Goal: Task Accomplishment & Management: Manage account settings

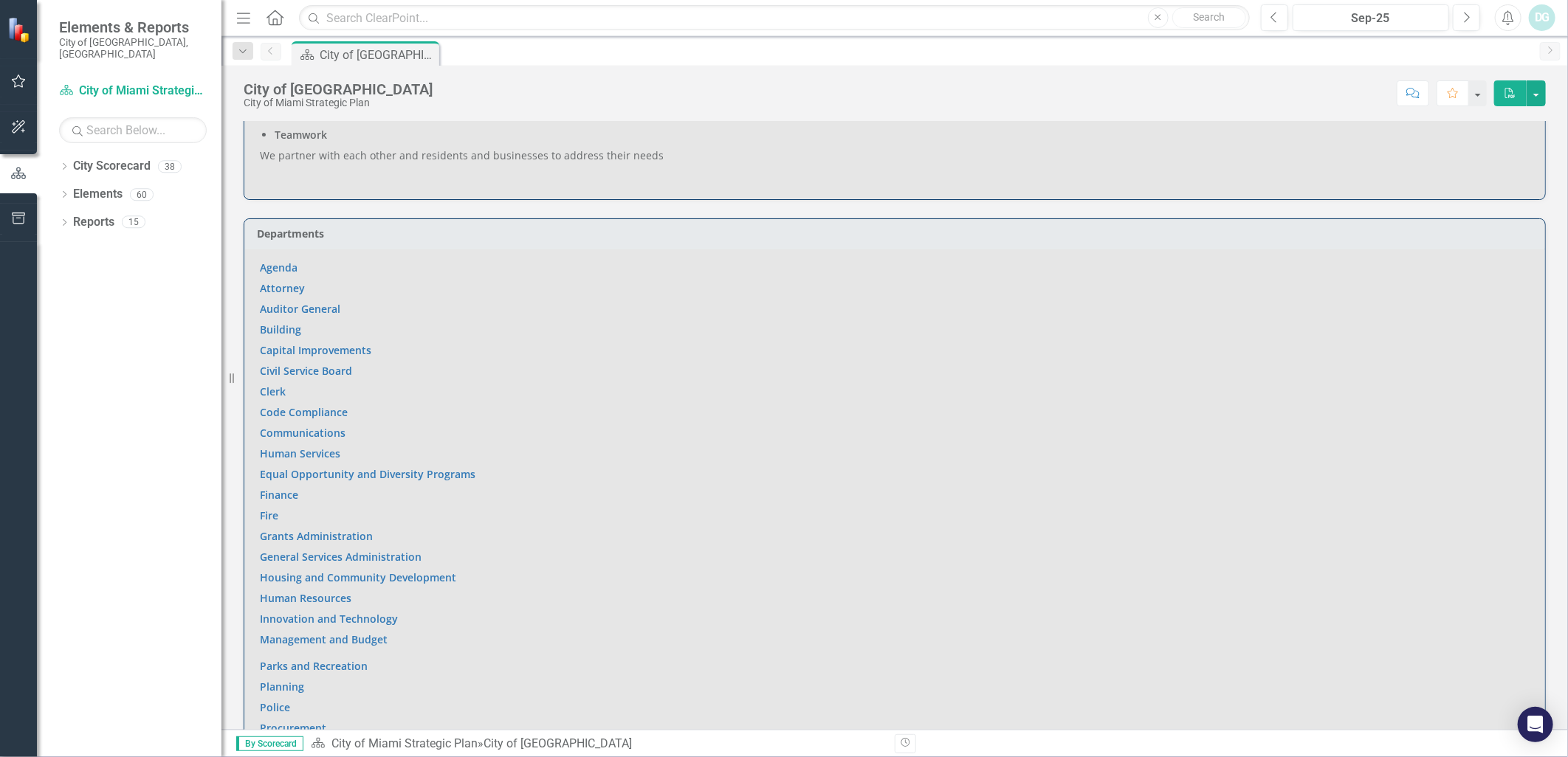
scroll to position [820, 0]
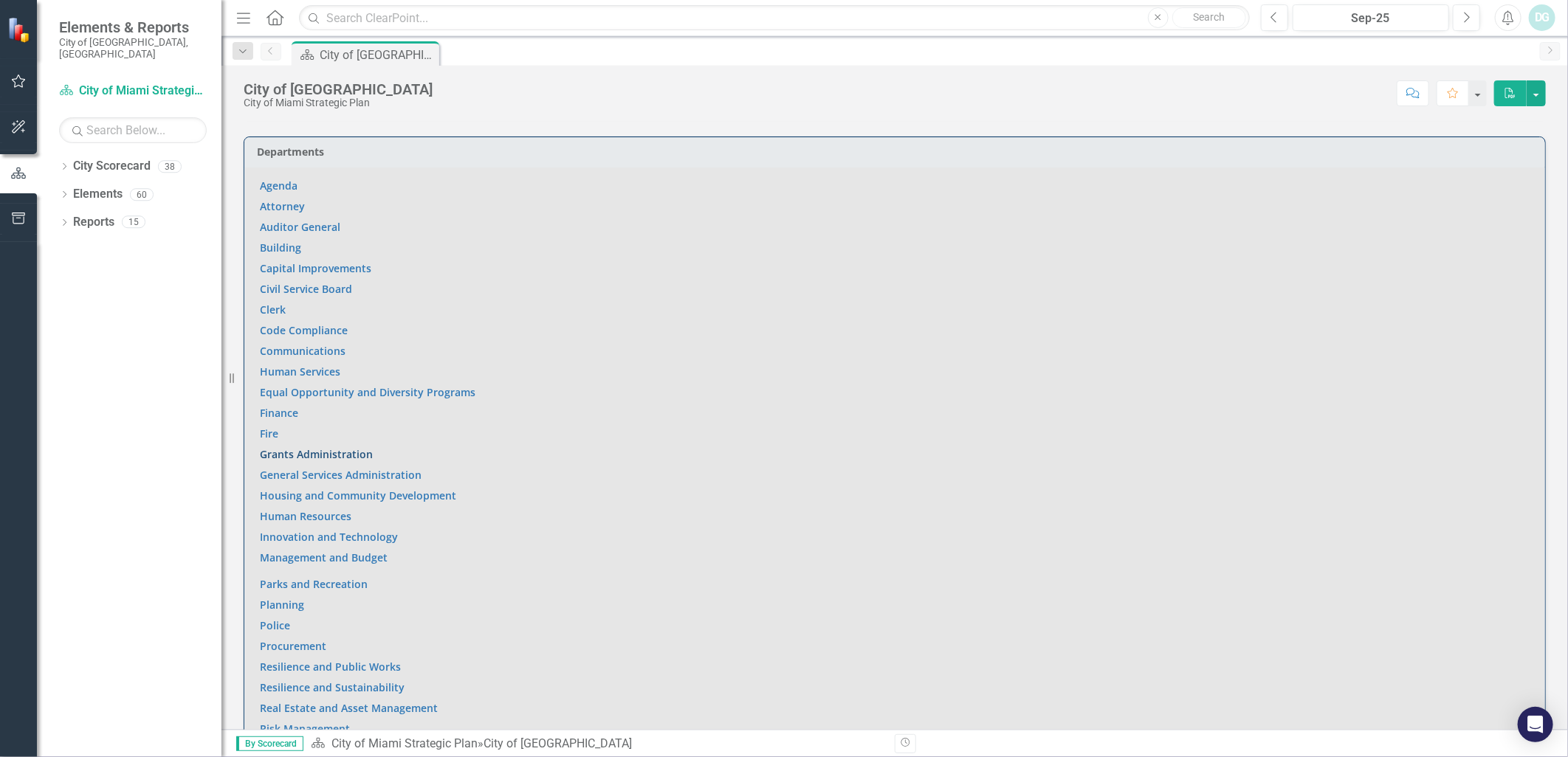
click at [293, 448] on link "Grants Administration" at bounding box center [316, 454] width 113 height 14
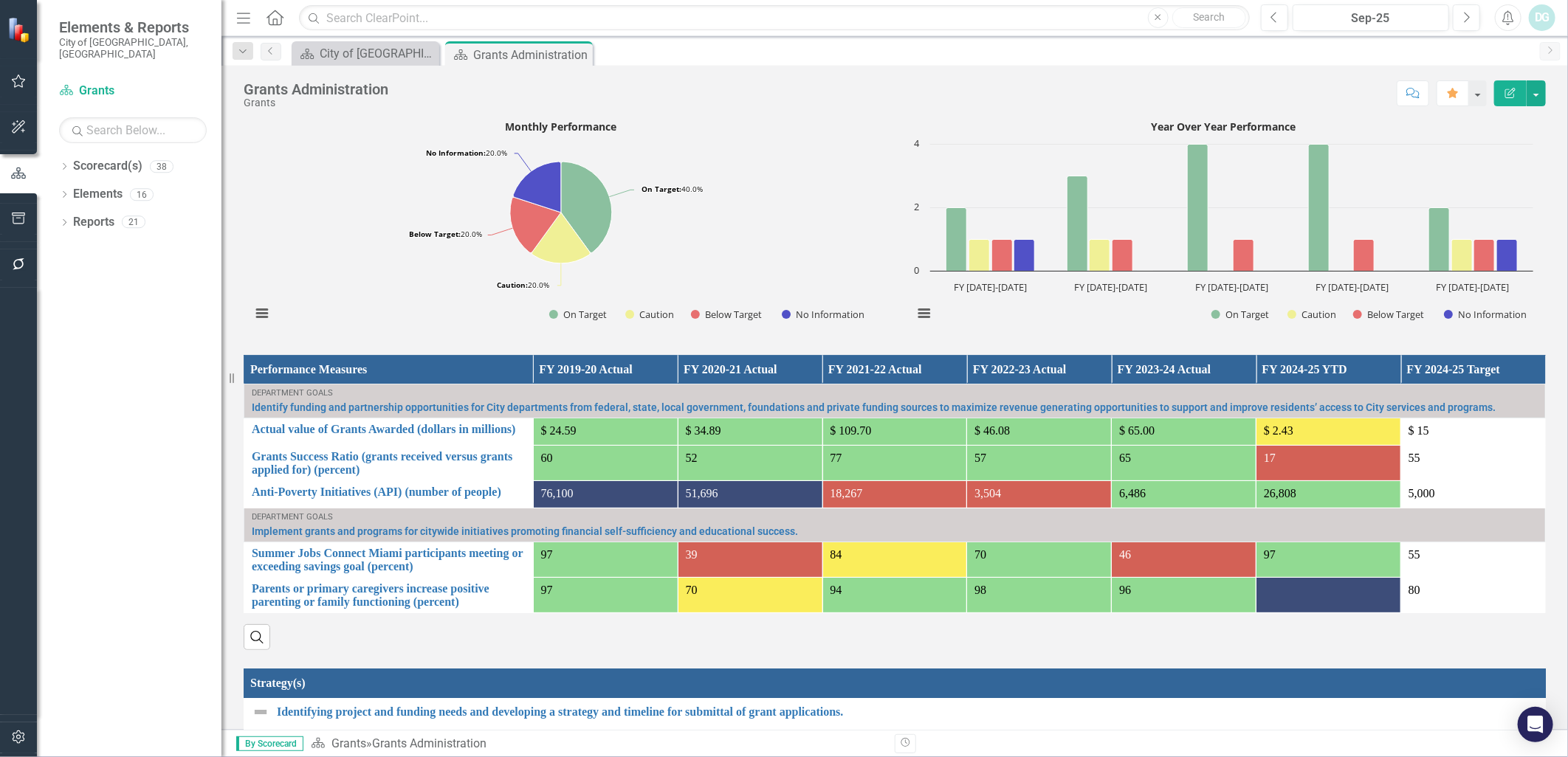
scroll to position [889, 0]
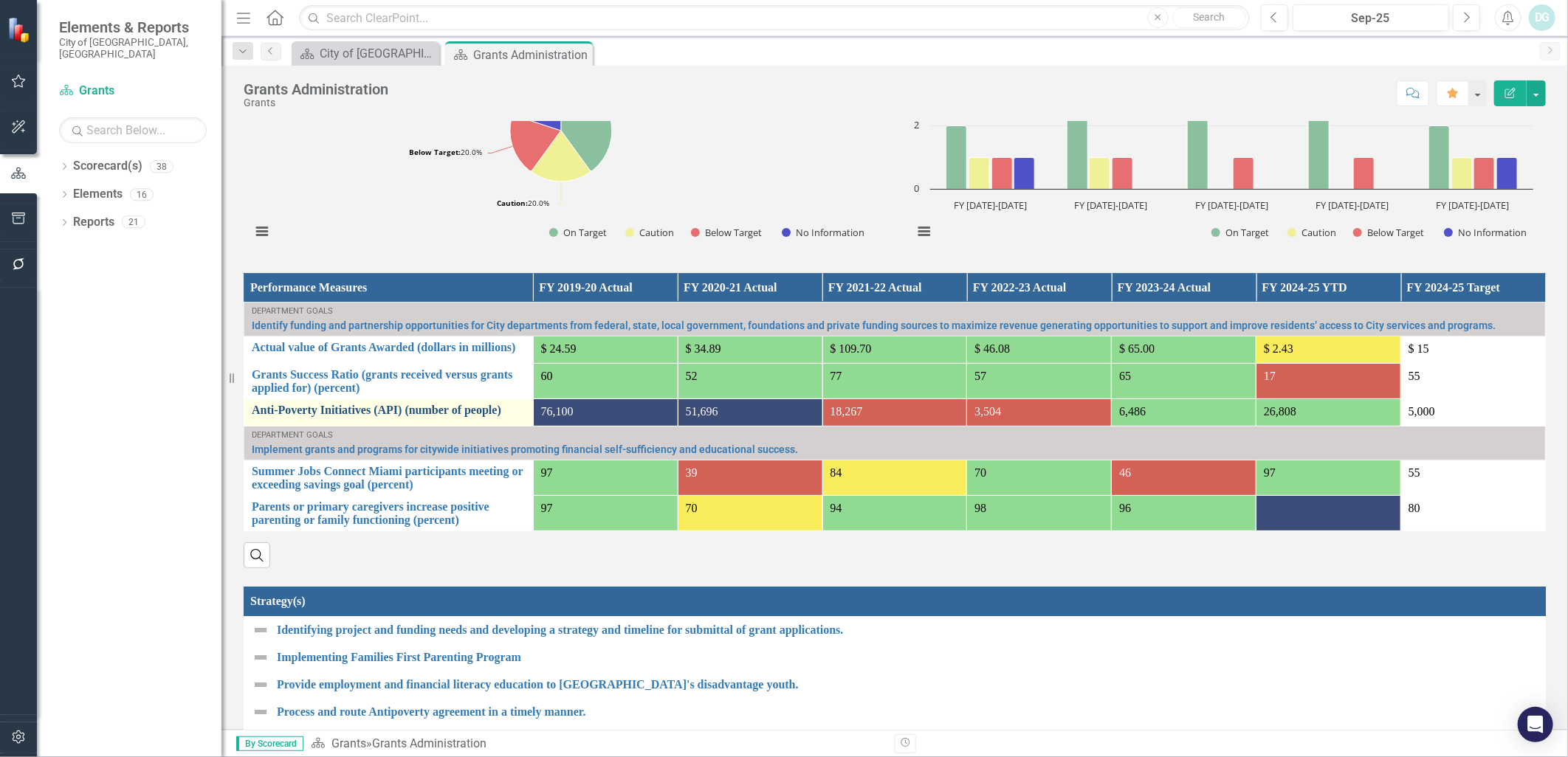
click at [397, 417] on link "Anti-Poverty Initiatives (API) (number of people)" at bounding box center [388, 411] width 274 height 13
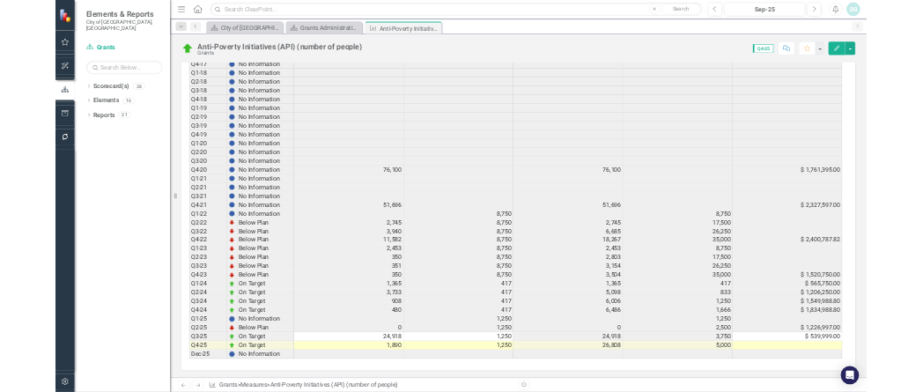
scroll to position [4, 0]
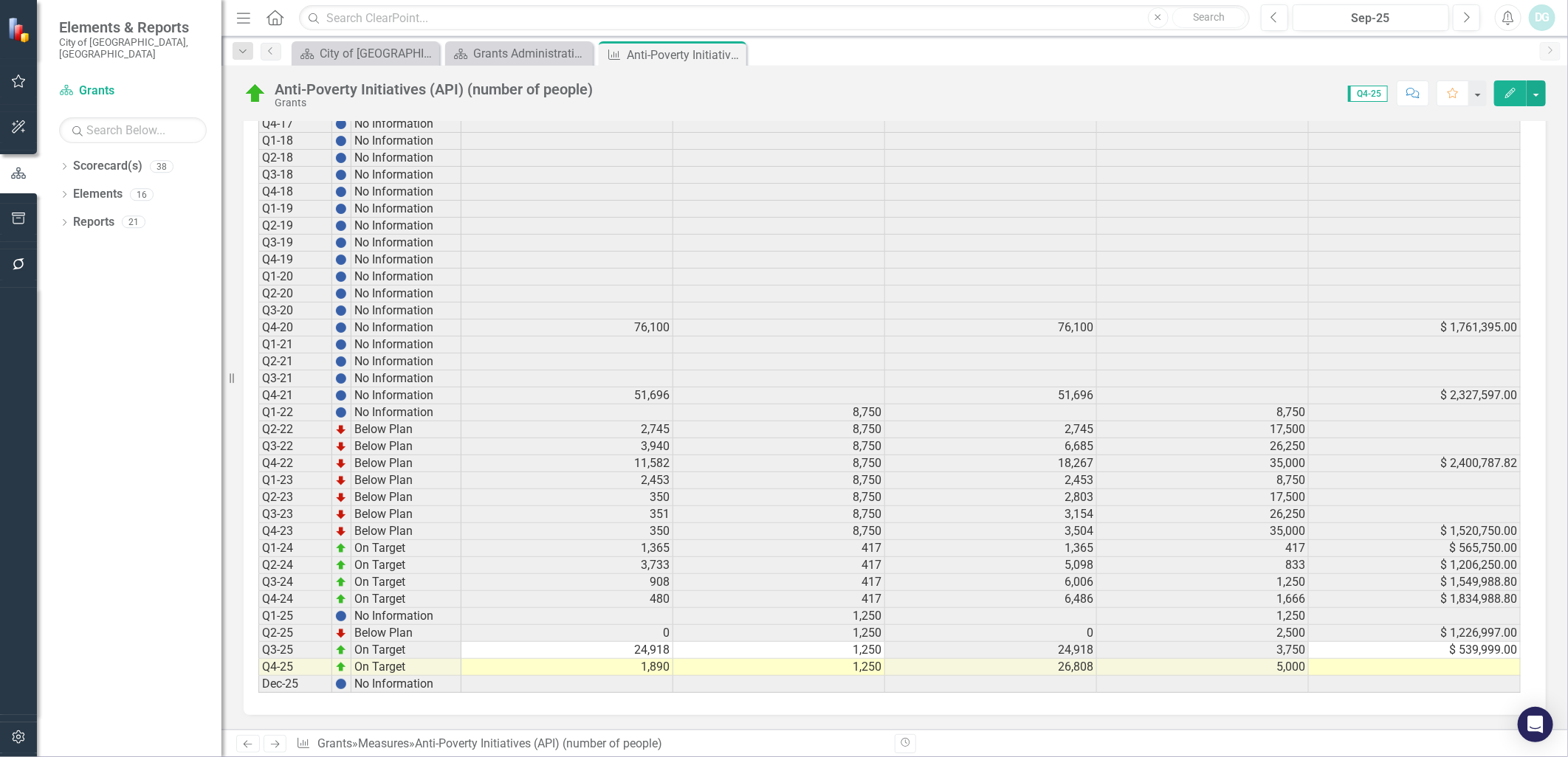
click at [1458, 625] on td "$ 1,226,997.00" at bounding box center [1415, 634] width 212 height 17
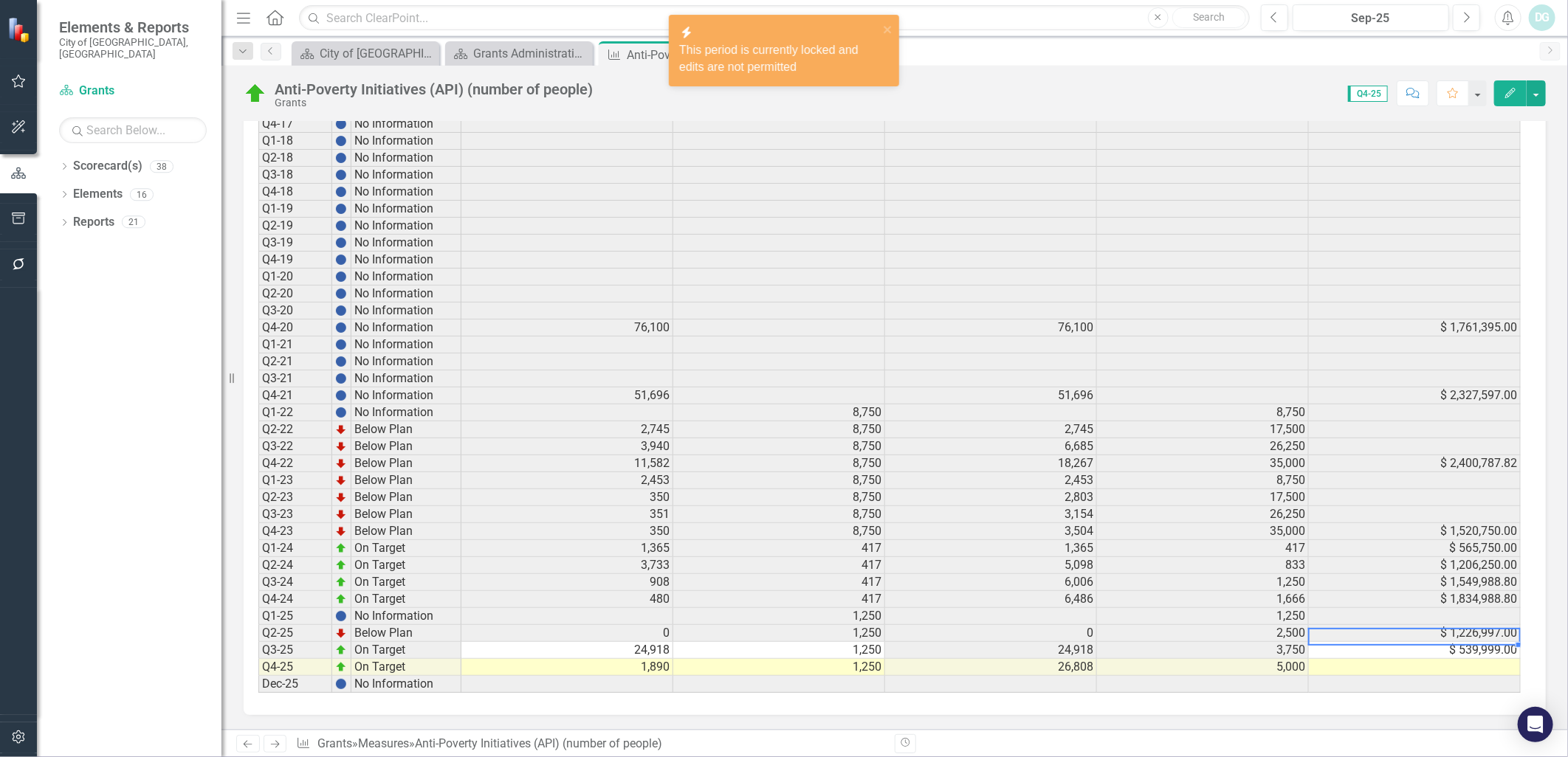
click at [1458, 625] on td "$ 1,226,997.00" at bounding box center [1415, 634] width 212 height 17
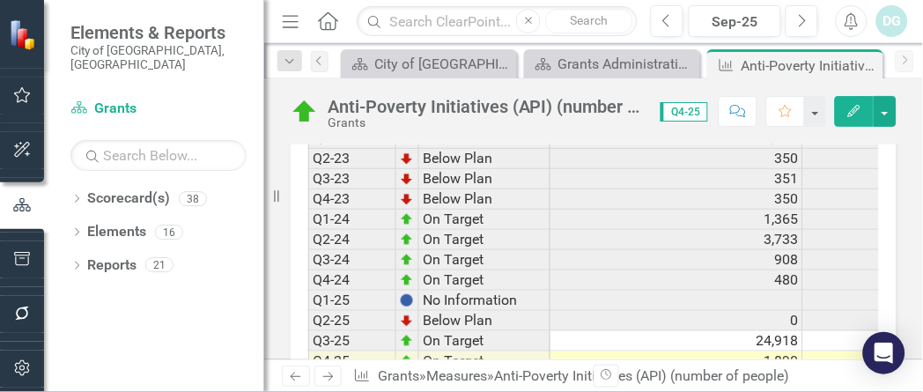
scroll to position [0, 0]
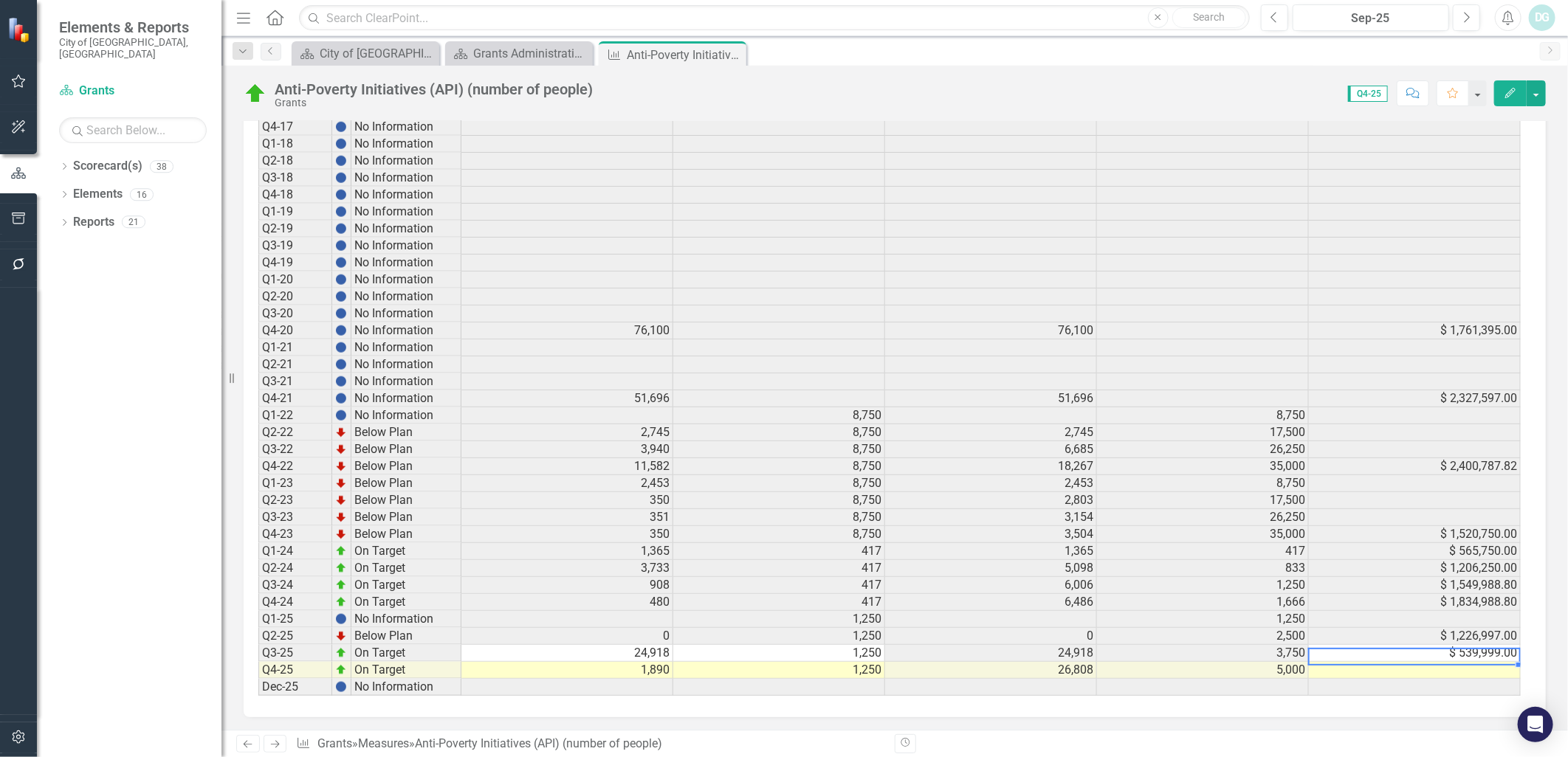
click at [1467, 651] on td "$ 539,999.00" at bounding box center [1415, 654] width 212 height 17
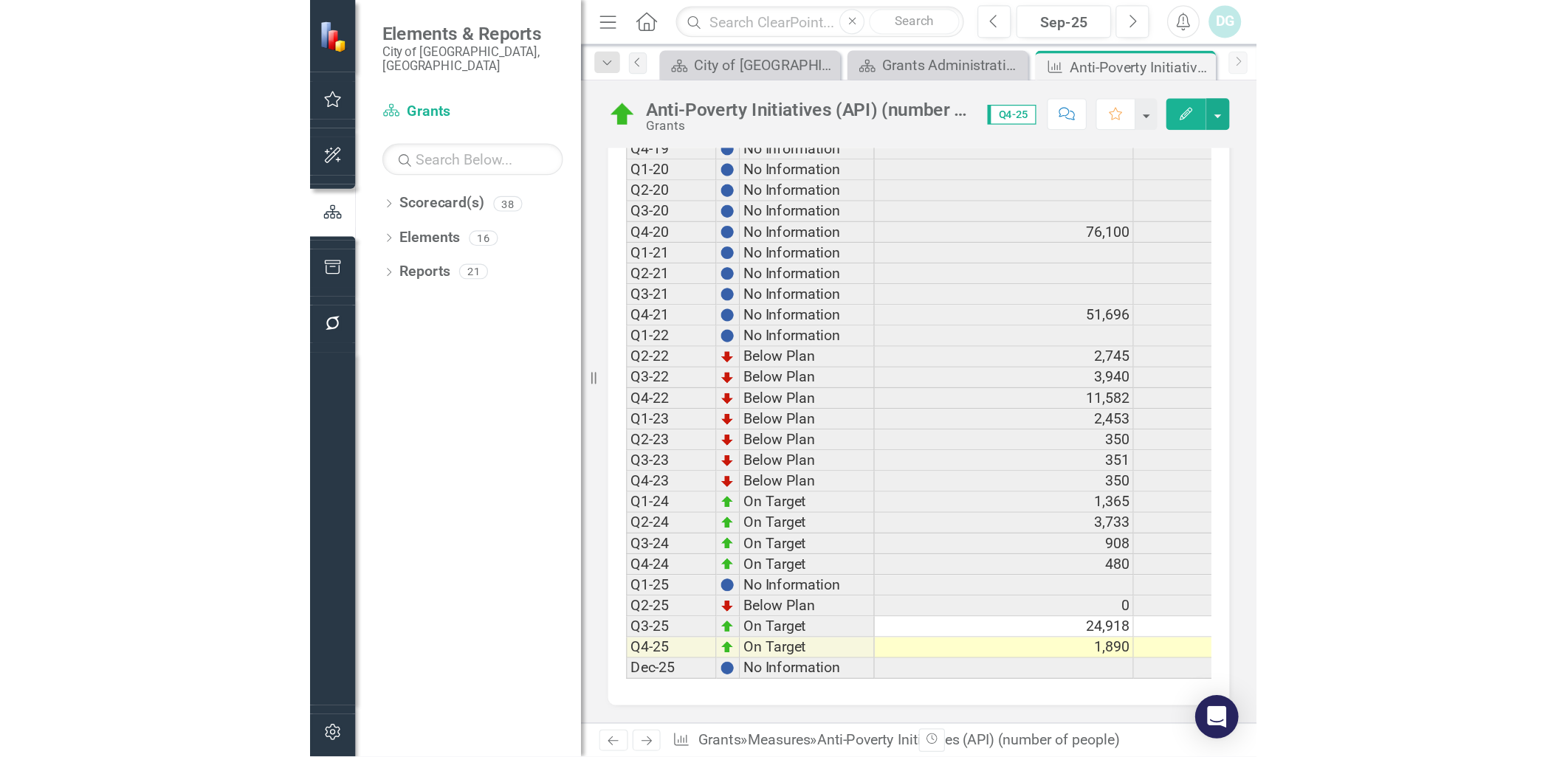
scroll to position [1009, 0]
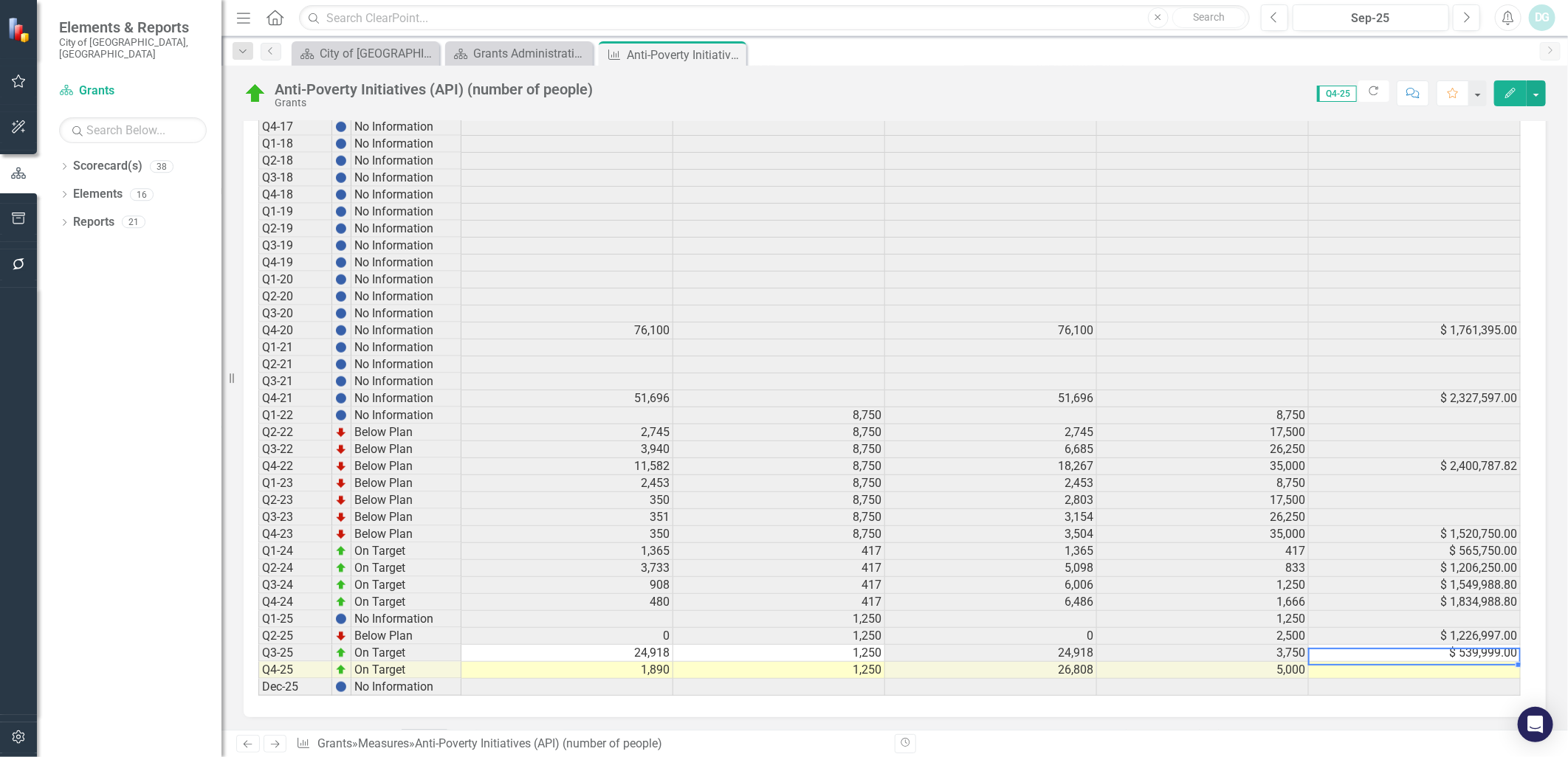
click at [1436, 664] on td at bounding box center [1415, 671] width 212 height 17
click at [1435, 666] on td at bounding box center [1415, 671] width 212 height 17
click at [1452, 670] on td at bounding box center [1415, 671] width 212 height 17
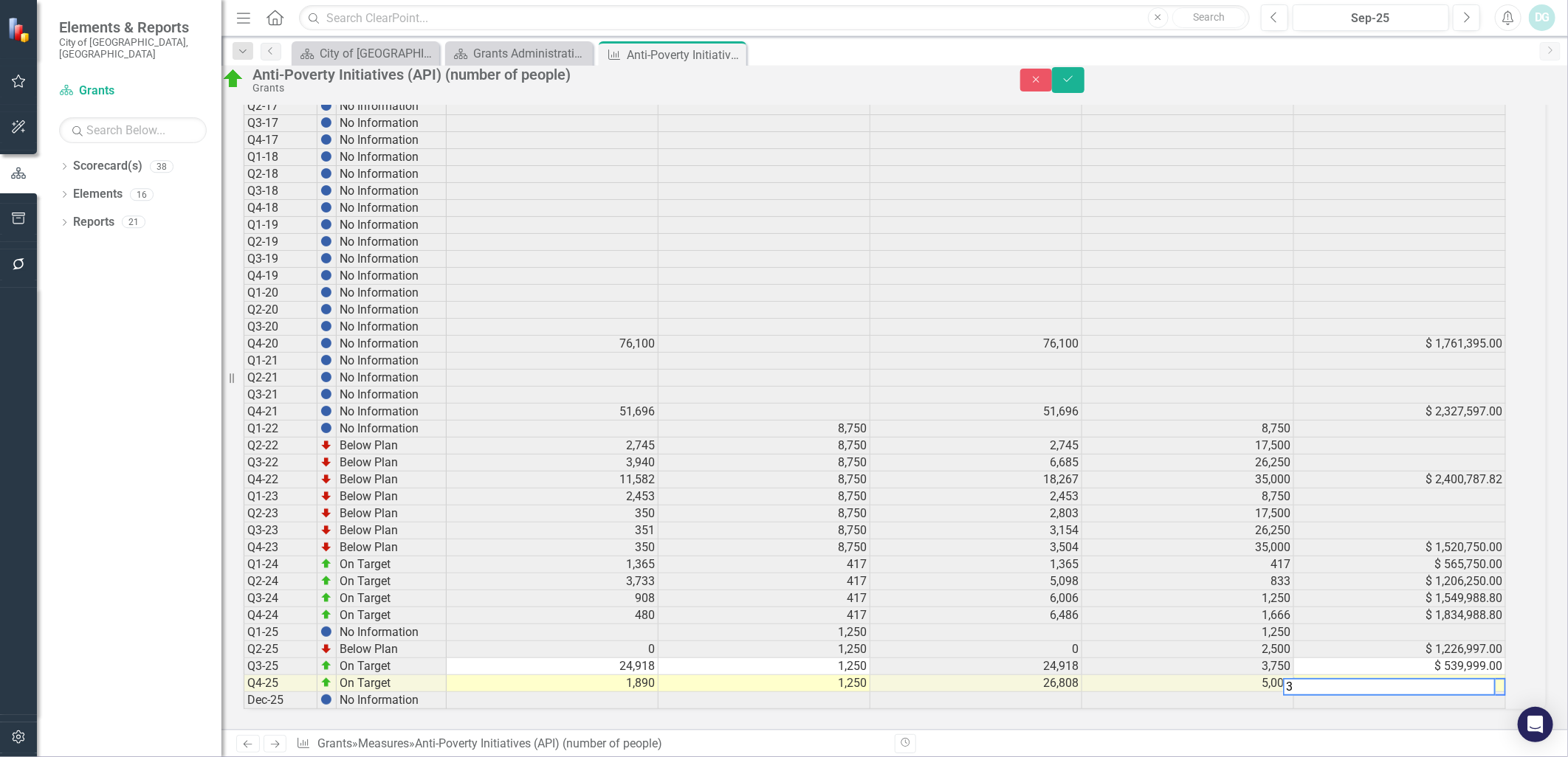
scroll to position [0, 0]
type textarea "368000"
click at [1374, 404] on td "$ 2,327,597.00" at bounding box center [1399, 412] width 212 height 17
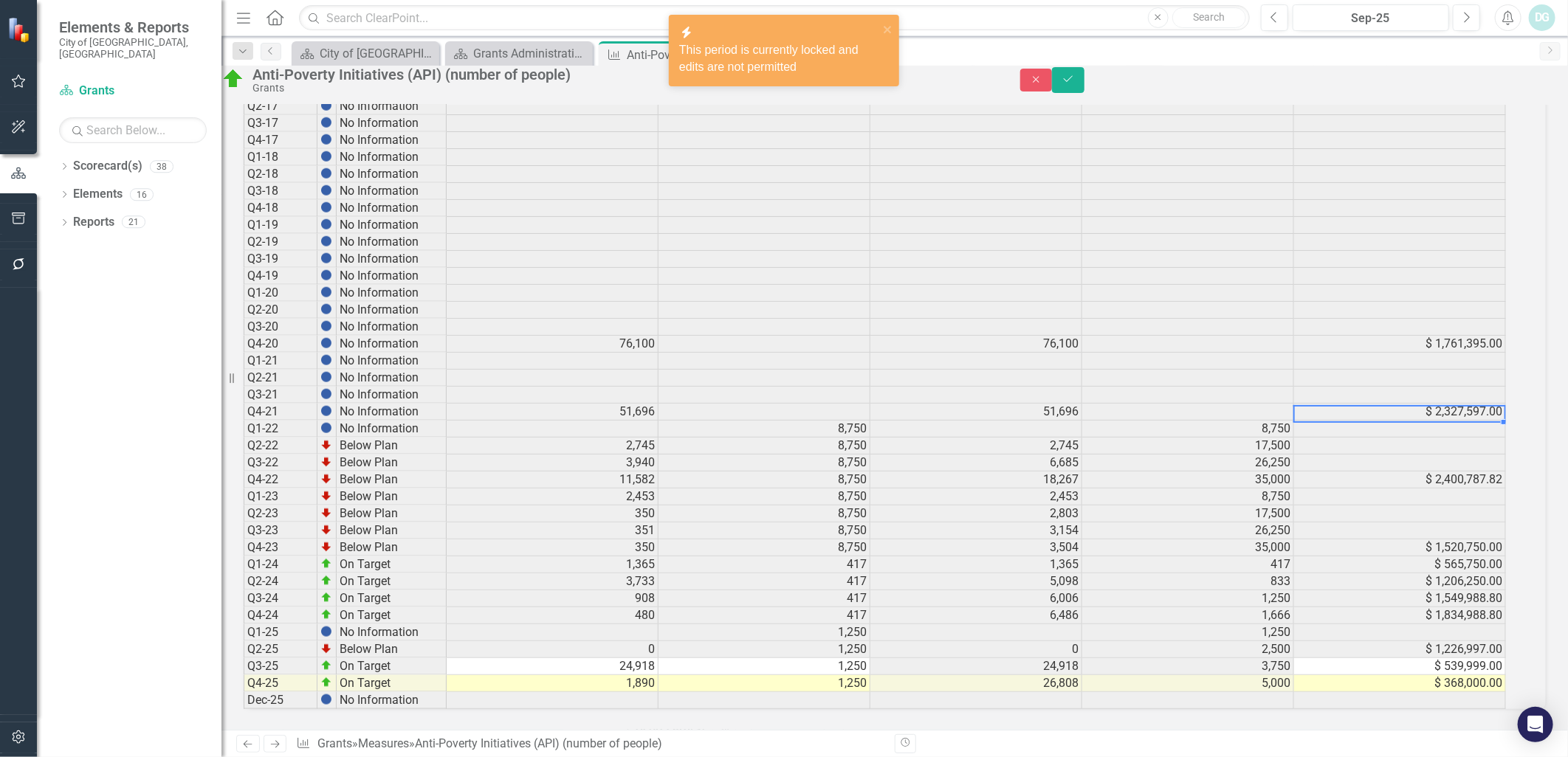
scroll to position [3, 0]
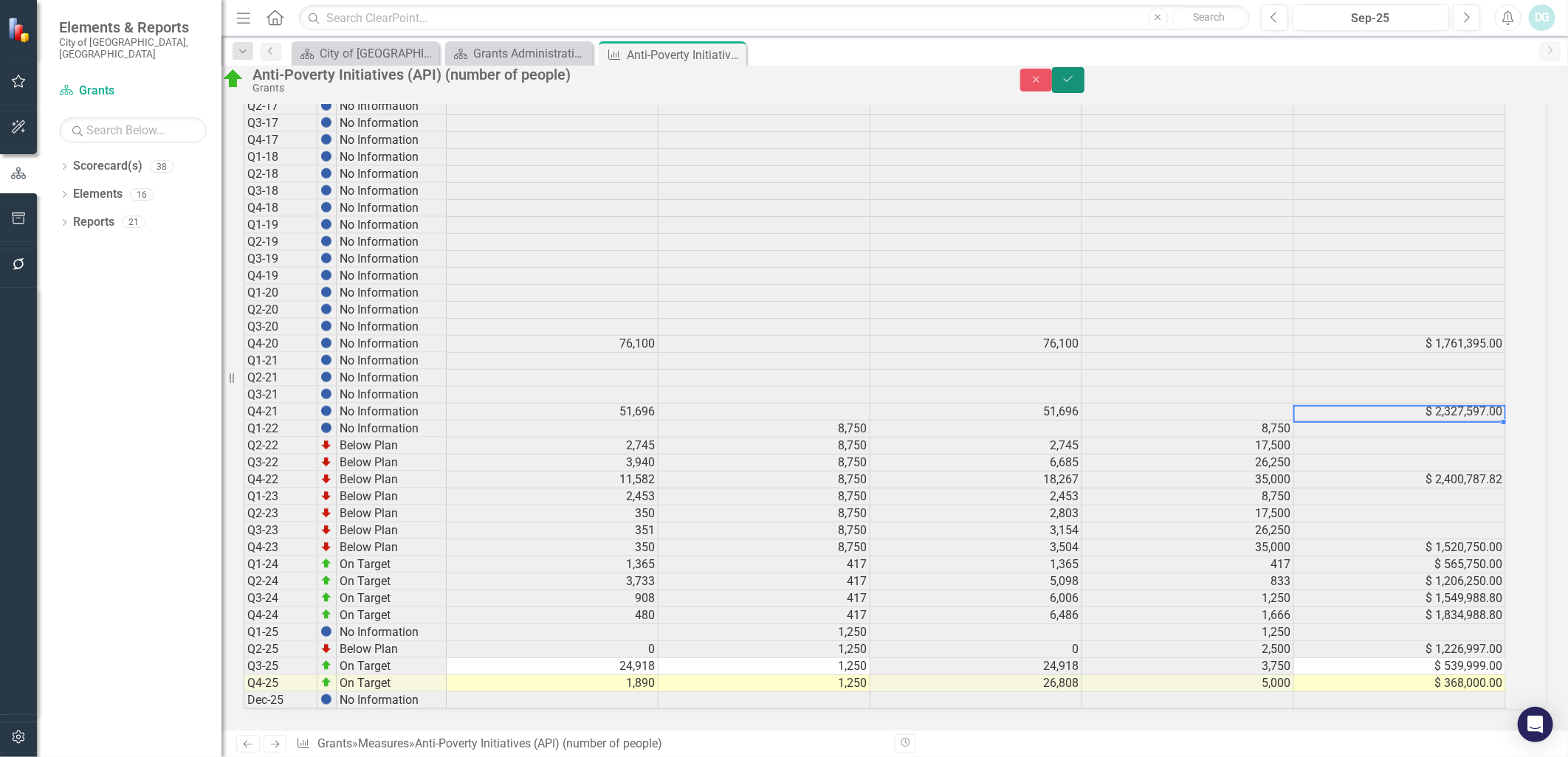
click at [1075, 84] on icon "Save" at bounding box center [1068, 79] width 13 height 10
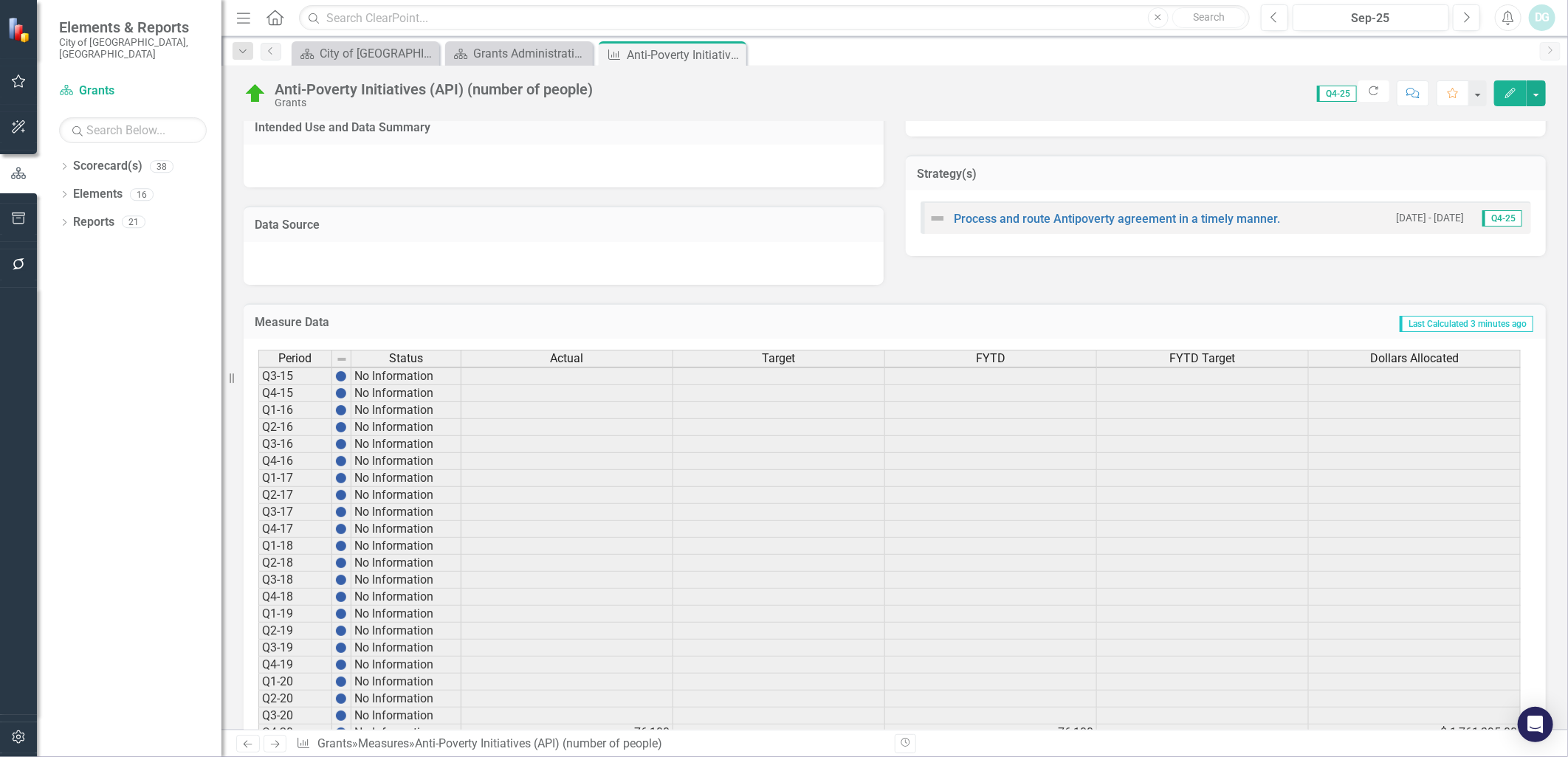
scroll to position [1007, 0]
